Goal: Task Accomplishment & Management: Manage account settings

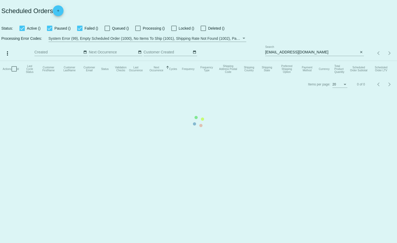
click at [361, 61] on mat-table "Actions Id Last Cycle Status Customer FirstName Customer LastName Customer Emai…" at bounding box center [198, 69] width 397 height 16
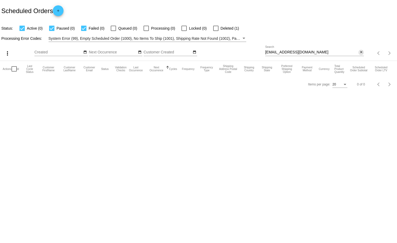
click at [361, 51] on mat-icon "close" at bounding box center [362, 52] width 4 height 4
click at [361, 51] on mat-icon "search" at bounding box center [361, 53] width 6 height 8
click at [319, 53] on app-dashboard-scheduled-orders "Scheduled Orders add Status: Active (0) Paused (0) Failed (0) Queued (0) Proces…" at bounding box center [198, 46] width 397 height 92
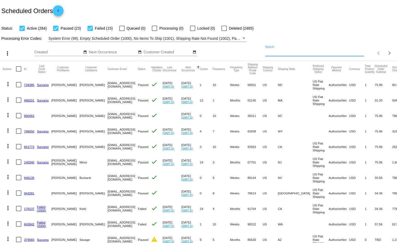
click at [292, 53] on input "Search" at bounding box center [315, 52] width 99 height 4
type input "[PERSON_NAME]"
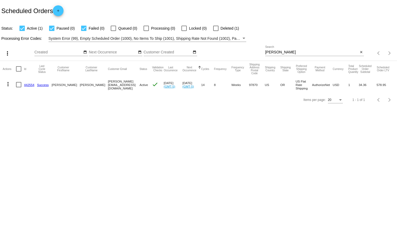
drag, startPoint x: 89, startPoint y: 85, endPoint x: 120, endPoint y: 87, distance: 30.2
click at [120, 87] on mat-cell "[PERSON_NAME][EMAIL_ADDRESS][DOMAIN_NAME]" at bounding box center [124, 84] width 32 height 15
copy mat-cell "[PERSON_NAME][EMAIL_ADDRESS][DOMAIN_NAME]"
click at [8, 84] on mat-icon "more_vert" at bounding box center [8, 84] width 6 height 6
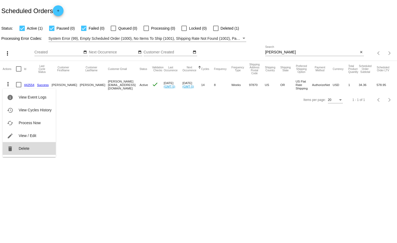
click at [21, 149] on span "Delete" at bounding box center [24, 148] width 11 height 4
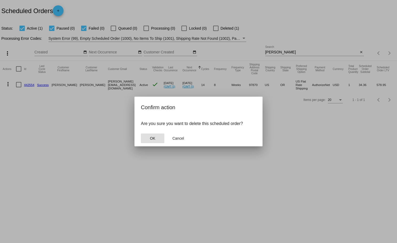
click at [152, 139] on span "OK" at bounding box center [152, 138] width 5 height 4
